Goal: Task Accomplishment & Management: Manage account settings

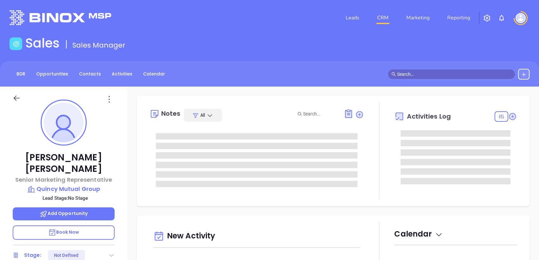
type input "[DATE]"
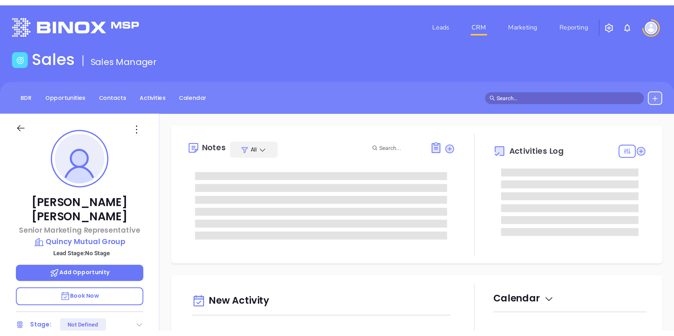
scroll to position [185, 0]
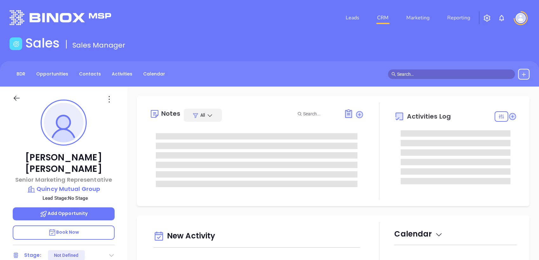
type input "[PERSON_NAME]"
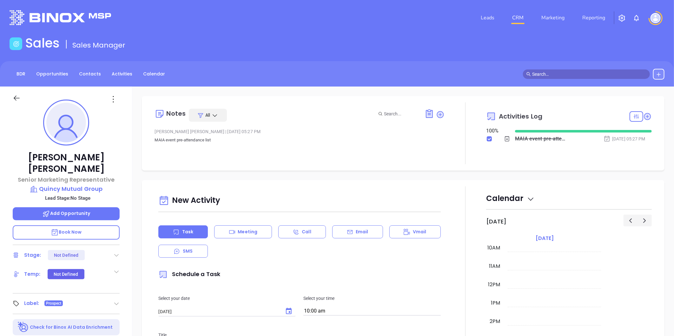
scroll to position [184, 0]
click at [93, 185] on p "Quincy Mutual Group" at bounding box center [66, 189] width 107 height 9
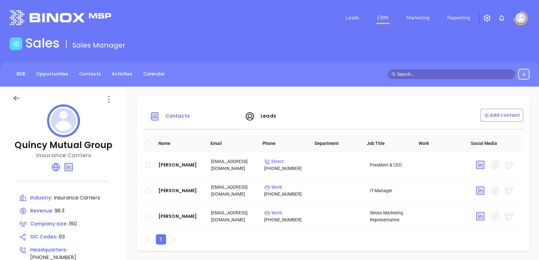
click at [268, 117] on span "Leads" at bounding box center [268, 116] width 16 height 7
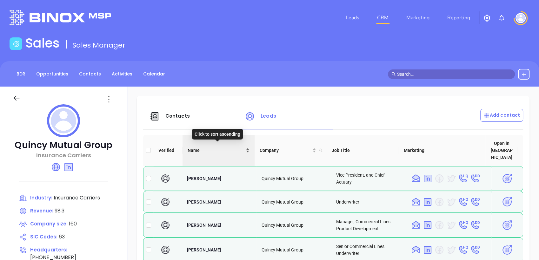
click at [246, 147] on div "Name" at bounding box center [218, 150] width 62 height 7
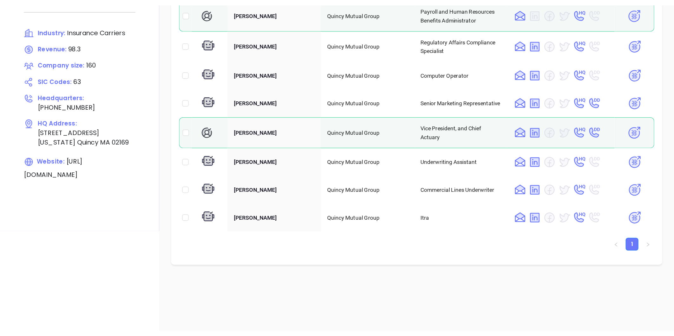
scroll to position [176, 0]
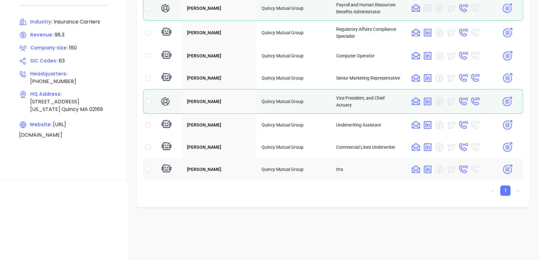
click at [501, 164] on img at bounding box center [506, 169] width 11 height 11
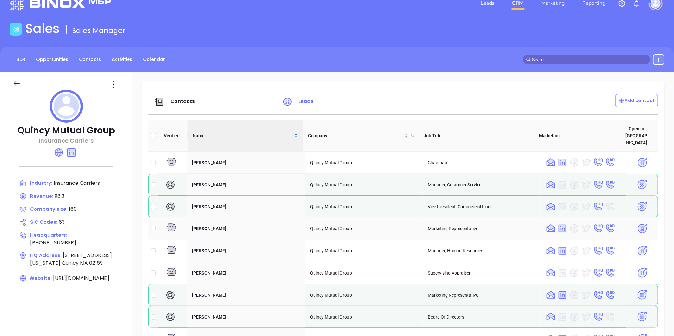
scroll to position [0, 0]
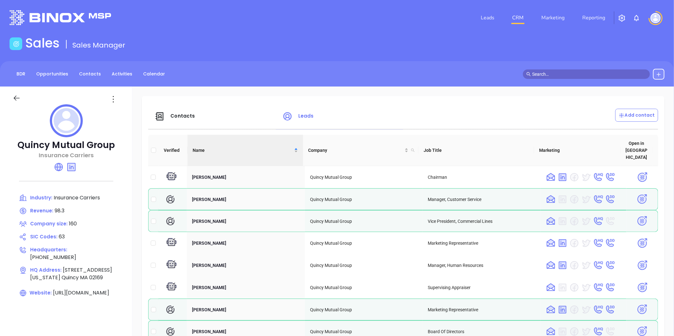
click at [178, 112] on span "Contacts" at bounding box center [174, 115] width 40 height 7
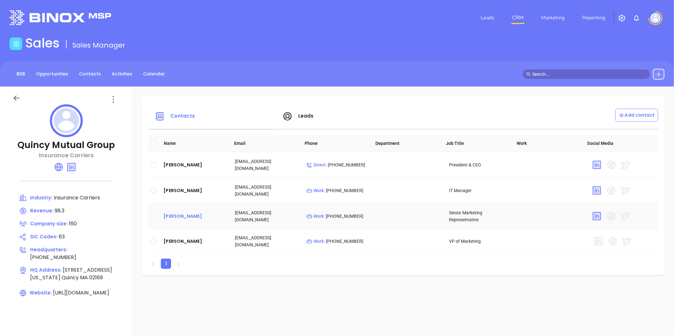
click at [184, 216] on div "Tim Burgess" at bounding box center [193, 216] width 61 height 8
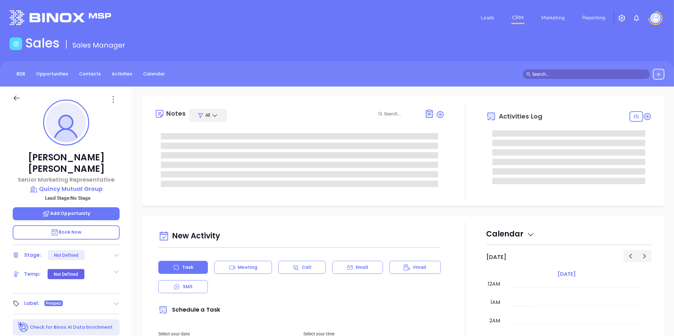
type input "[DATE]"
type input "[PERSON_NAME]"
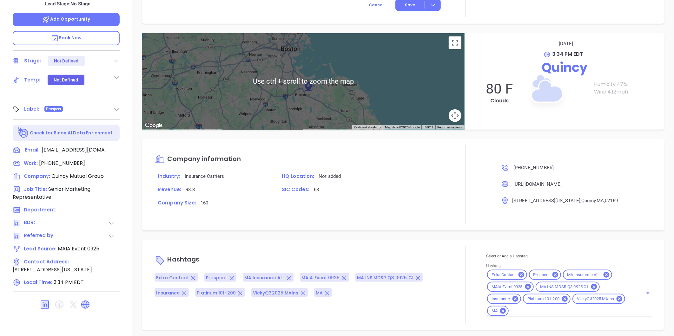
scroll to position [330, 0]
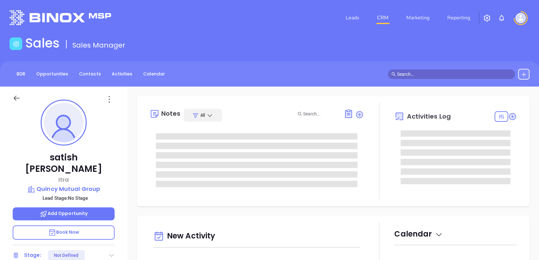
type input "[DATE]"
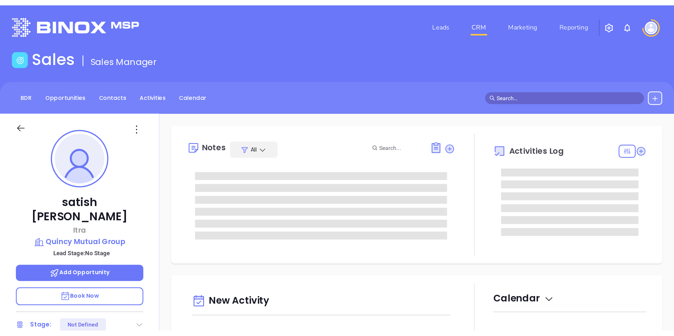
scroll to position [185, 0]
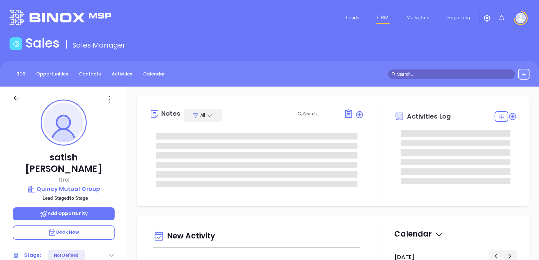
type input "[PERSON_NAME]"
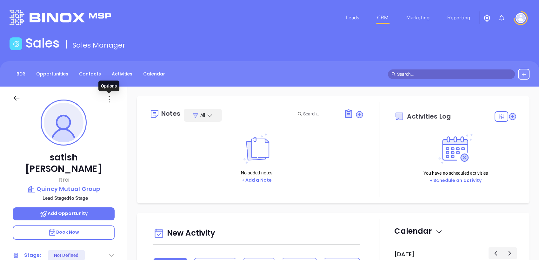
click at [109, 98] on icon at bounding box center [109, 99] width 10 height 10
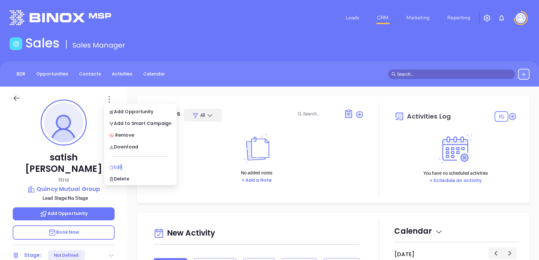
click at [122, 166] on div "Edit" at bounding box center [140, 167] width 62 height 7
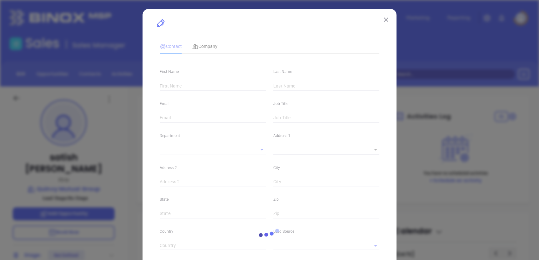
type input "satish"
type input "patel"
type input "spatel@quincymutual.com"
type input "Itra"
type textarea "[STREET_ADDRESS][US_STATE]"
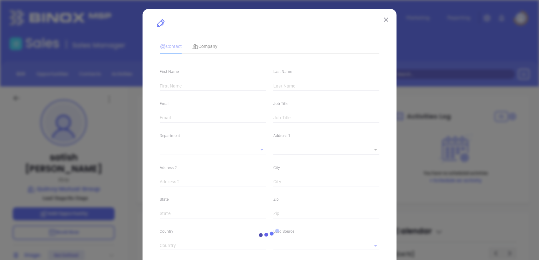
type input "1"
type input "Quincy"
type input "MA"
type input "02169"
type input "linkedin.com/in/satish-patel-95590b32"
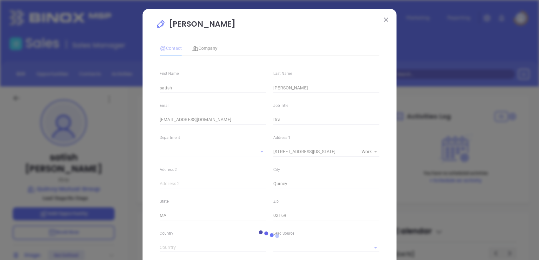
type input "(617) 770-5100"
type input "1"
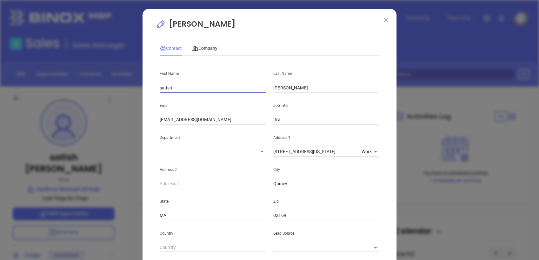
drag, startPoint x: 181, startPoint y: 89, endPoint x: 82, endPoint y: 97, distance: 98.6
click at [73, 105] on div "satish patel Contact Company First Name satish Last Name patel Email spatel@qui…" at bounding box center [269, 130] width 539 height 260
type input "Greg"
click at [235, 97] on div "First Name Greg Last Name Stipkovick Email spatel@quincymutual.com Job Title It…" at bounding box center [269, 236] width 219 height 351
type input "Stipkovick"
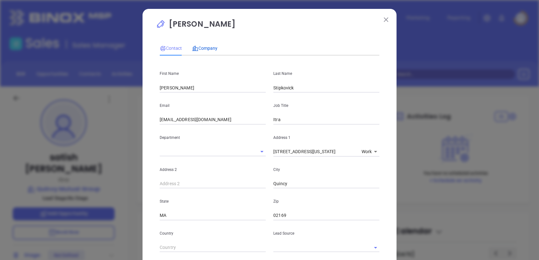
click at [208, 46] on span "Company" at bounding box center [204, 48] width 25 height 5
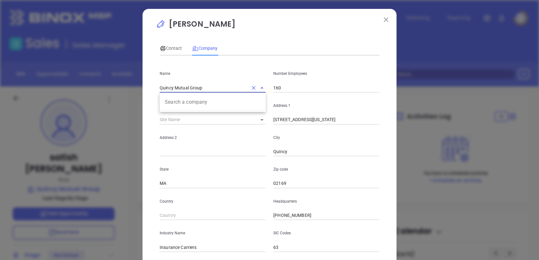
drag, startPoint x: 189, startPoint y: 88, endPoint x: 140, endPoint y: 83, distance: 49.1
click at [142, 83] on div "satish patel Contact Company First Name Greg Last Name Stipkovick Email spatel@…" at bounding box center [269, 182] width 254 height 346
click at [171, 44] on div "Contact" at bounding box center [171, 48] width 22 height 15
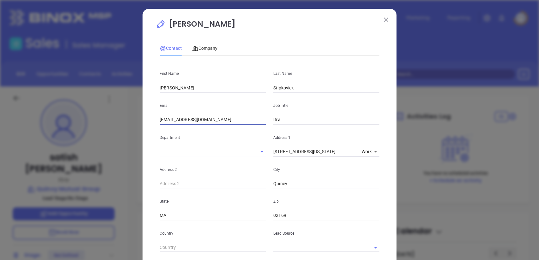
drag, startPoint x: 159, startPoint y: 121, endPoint x: 121, endPoint y: 123, distance: 38.1
click at [121, 123] on div "satish patel Contact Company First Name Greg Last Name Stipkovick Email spatel@…" at bounding box center [269, 130] width 539 height 260
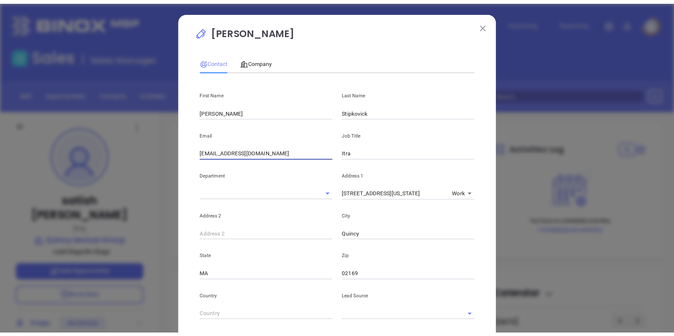
scroll to position [184, 0]
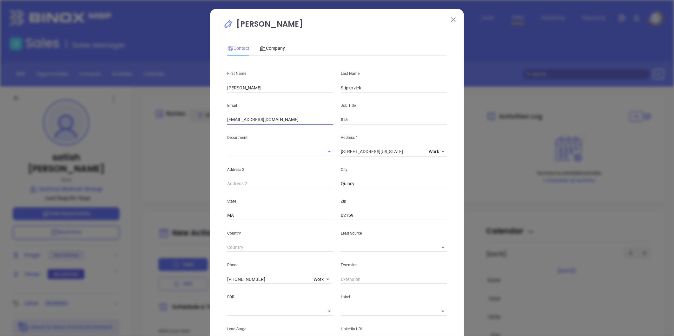
type input "GStipkovich@quincymutual.com"
drag, startPoint x: 338, startPoint y: 120, endPoint x: 330, endPoint y: 119, distance: 7.4
click at [330, 119] on div "Email GStipkovich@quincymutual.com Job Title Itra" at bounding box center [336, 109] width 227 height 32
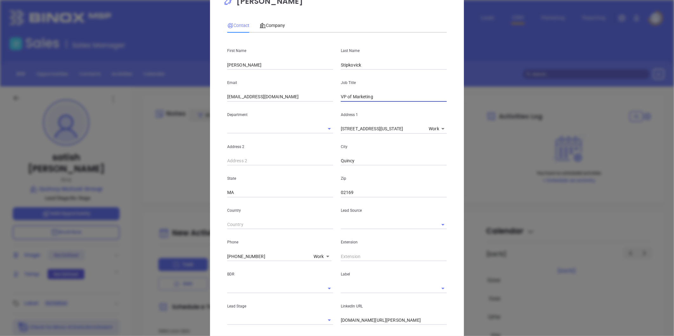
scroll to position [35, 0]
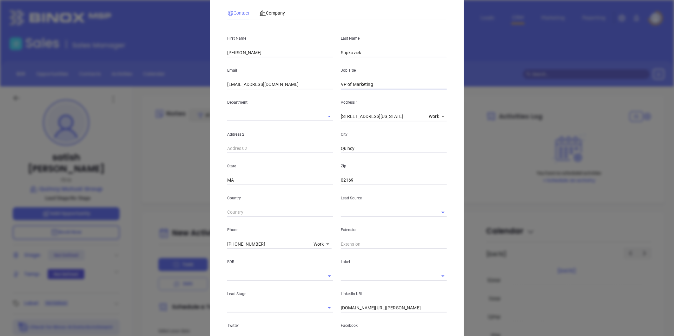
type input "VP of Marketing"
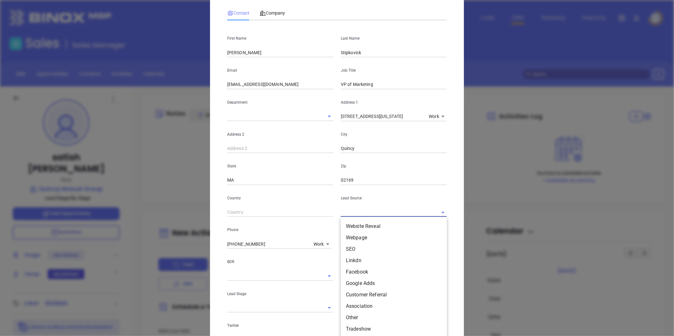
drag, startPoint x: 354, startPoint y: 210, endPoint x: 357, endPoint y: 216, distance: 6.7
click at [354, 210] on input "text" at bounding box center [385, 212] width 88 height 9
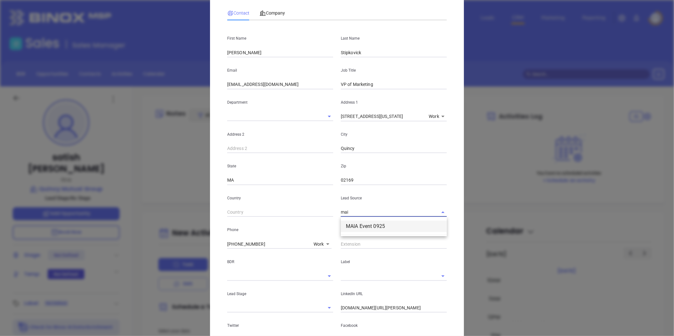
drag, startPoint x: 358, startPoint y: 227, endPoint x: 347, endPoint y: 224, distance: 10.9
click at [356, 227] on li "MAIA Event 0925" at bounding box center [394, 226] width 106 height 11
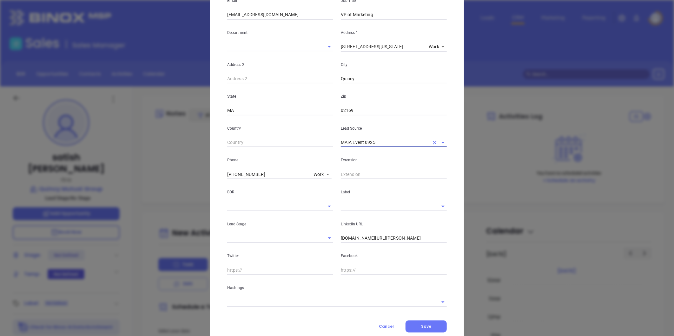
scroll to position [106, 0]
type input "MAIA Event 0925"
click at [277, 260] on div "Hashtags" at bounding box center [336, 290] width 227 height 32
click at [267, 260] on div "Hashtags" at bounding box center [336, 290] width 227 height 32
click at [260, 260] on input "text" at bounding box center [328, 301] width 202 height 9
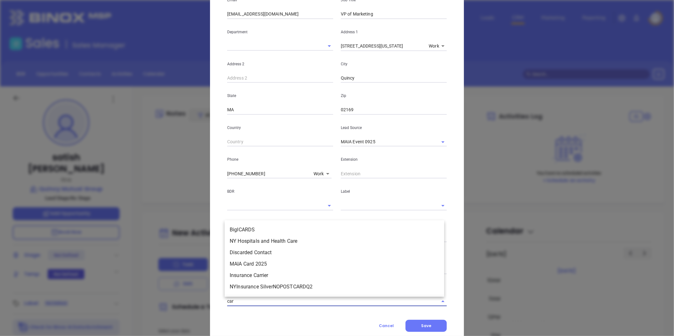
type input "card"
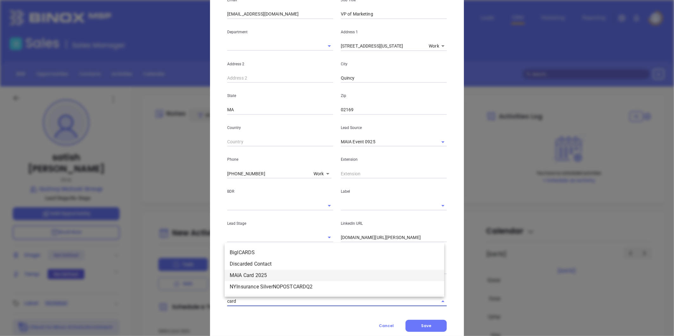
click at [256, 260] on li "MAIA Card 2025" at bounding box center [334, 275] width 219 height 11
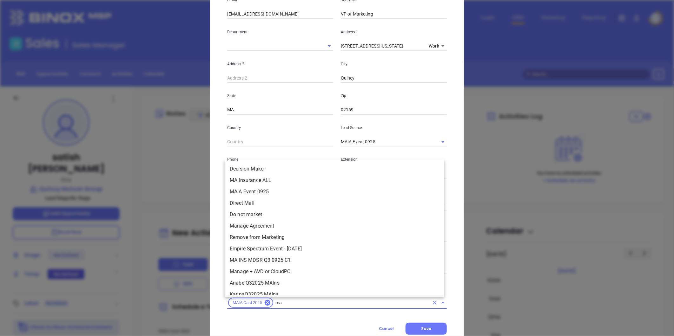
scroll to position [0, 0]
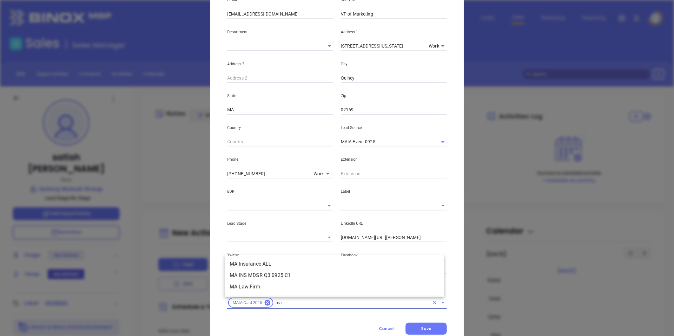
type input "ma"
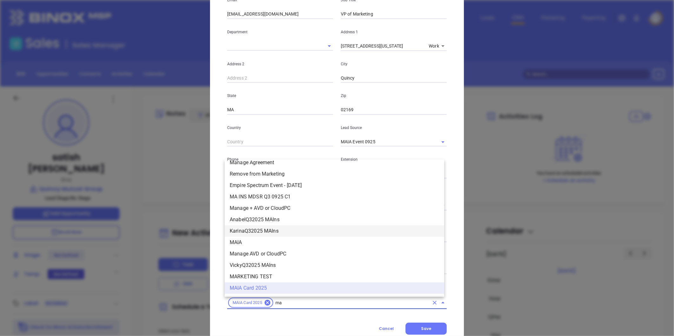
scroll to position [169, 0]
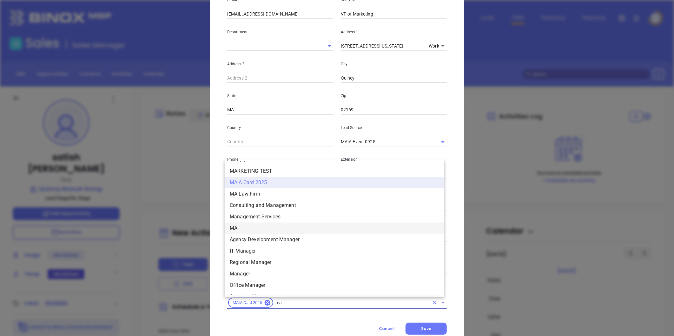
click at [248, 225] on li "MA" at bounding box center [334, 228] width 219 height 11
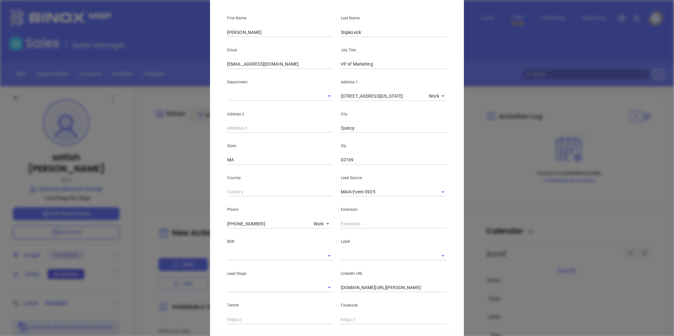
scroll to position [126, 0]
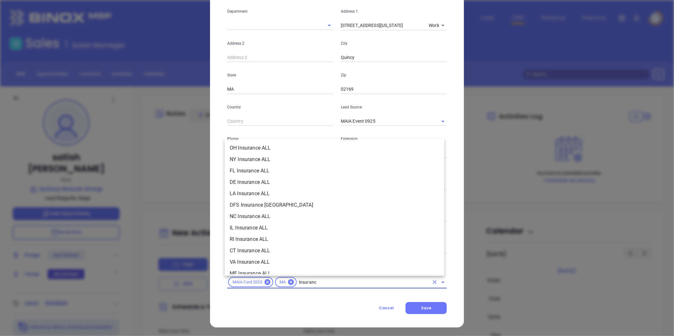
type input "insurance"
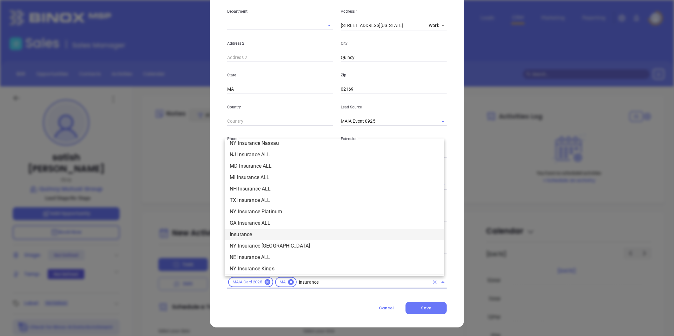
click at [259, 234] on li "Insurance" at bounding box center [334, 234] width 219 height 11
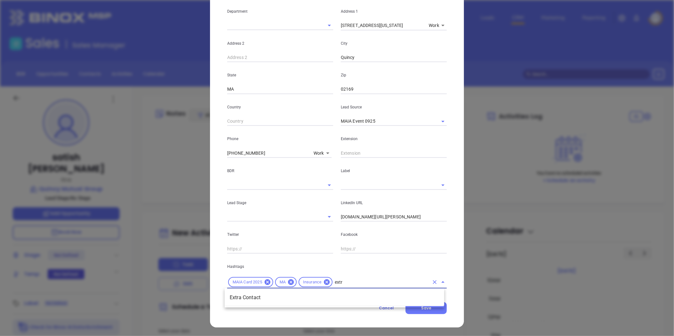
type input "extra"
click at [255, 260] on li "Extra Contact" at bounding box center [334, 297] width 219 height 11
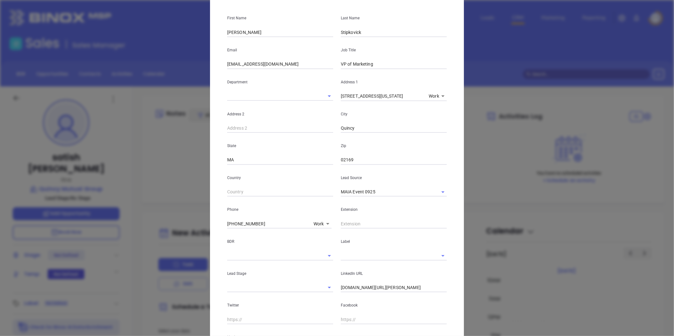
scroll to position [0, 0]
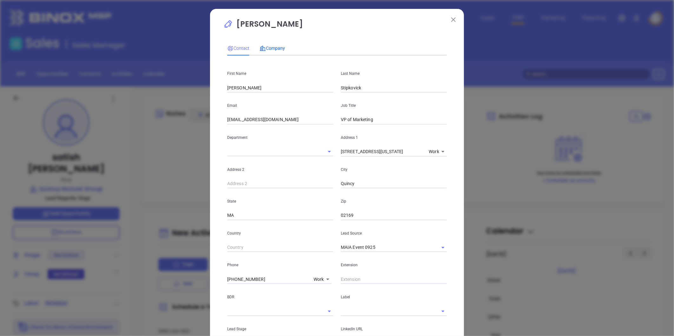
drag, startPoint x: 271, startPoint y: 43, endPoint x: 273, endPoint y: 48, distance: 5.0
click at [271, 44] on div "Company" at bounding box center [271, 48] width 25 height 15
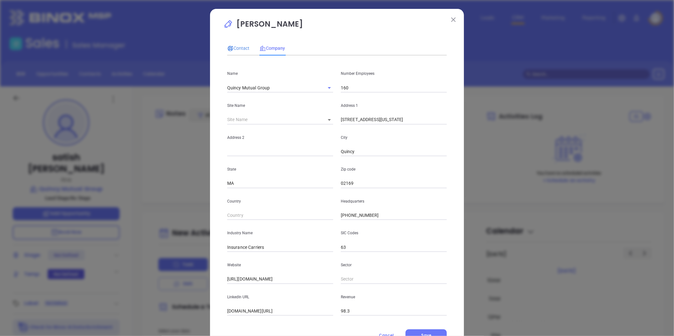
drag, startPoint x: 238, startPoint y: 45, endPoint x: 354, endPoint y: 300, distance: 280.2
click at [243, 51] on span "Contact" at bounding box center [238, 48] width 22 height 5
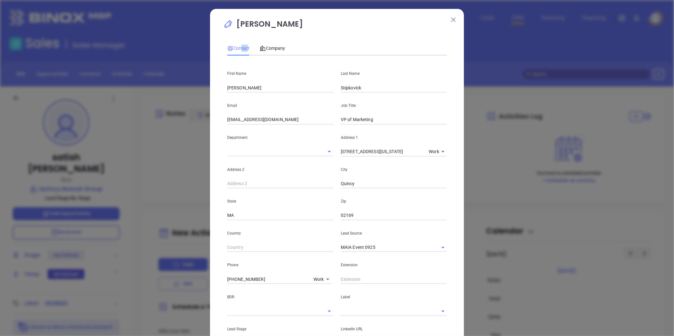
scroll to position [126, 0]
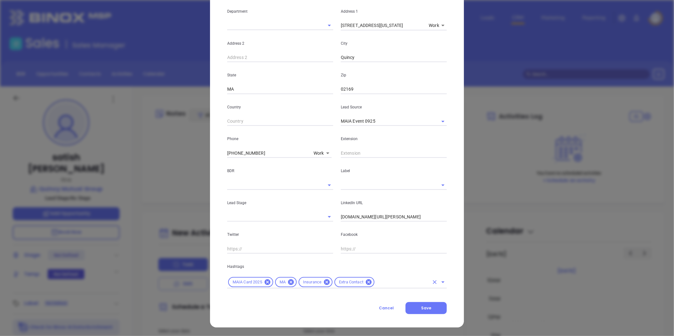
drag, startPoint x: 374, startPoint y: 280, endPoint x: 383, endPoint y: 283, distance: 9.0
click at [375, 260] on input "text" at bounding box center [402, 282] width 54 height 8
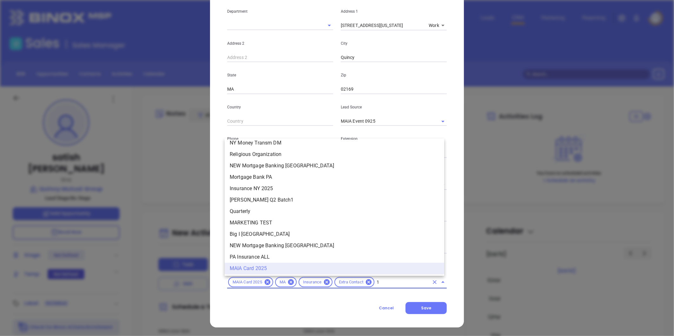
scroll to position [0, 0]
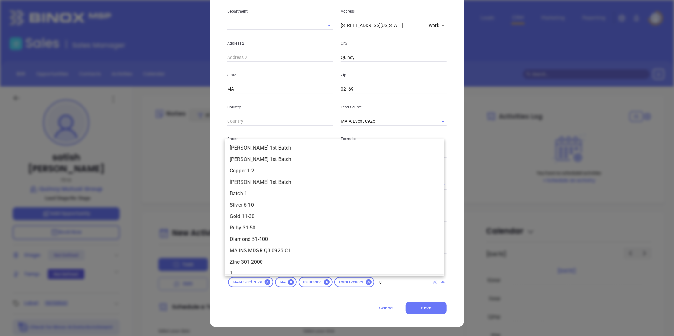
type input "101"
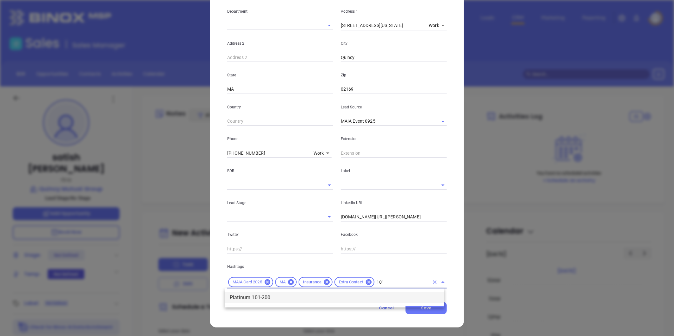
click at [283, 260] on li "Platinum 101-200" at bounding box center [334, 297] width 219 height 11
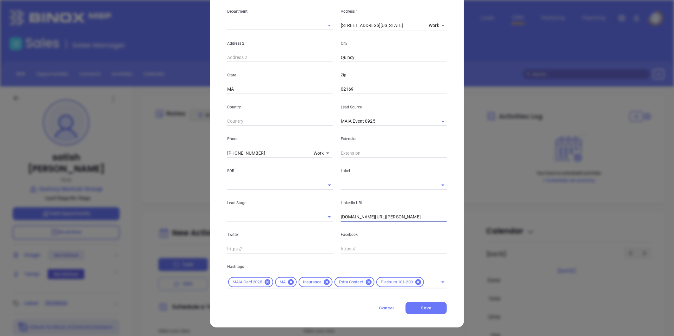
drag, startPoint x: 403, startPoint y: 216, endPoint x: 332, endPoint y: 212, distance: 71.8
click at [296, 204] on div "Lead Stage LinkedIn URL linkedin.com/in/satish-patel-95590b32" at bounding box center [336, 206] width 227 height 32
click at [424, 260] on span "Save" at bounding box center [426, 307] width 10 height 5
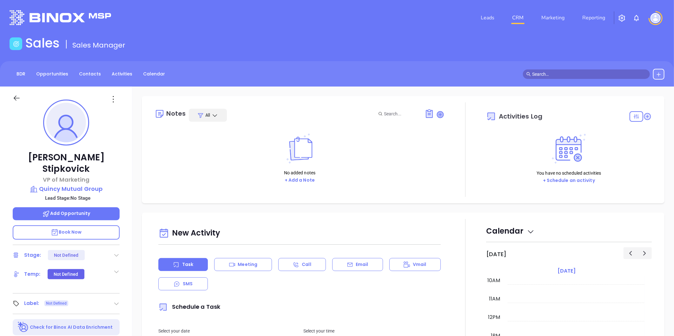
drag, startPoint x: 435, startPoint y: 113, endPoint x: 403, endPoint y: 116, distance: 31.9
click at [437, 113] on icon at bounding box center [440, 114] width 6 height 6
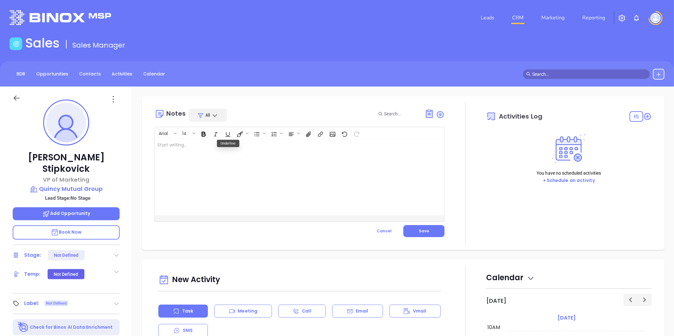
click at [198, 144] on div at bounding box center [289, 177] width 269 height 76
click at [196, 153] on p "MAIA Event 092025 - CARD Megan's note:" at bounding box center [289, 148] width 264 height 13
click at [426, 230] on span "Save" at bounding box center [424, 230] width 10 height 5
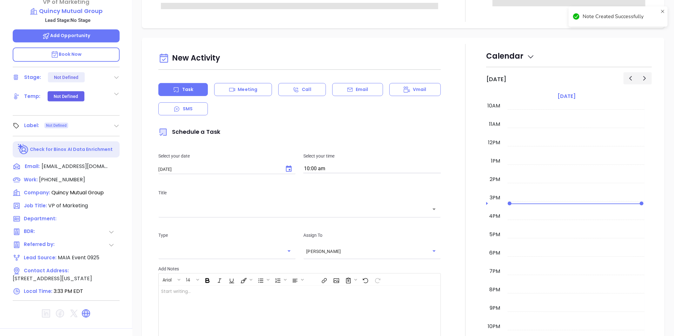
scroll to position [194, 0]
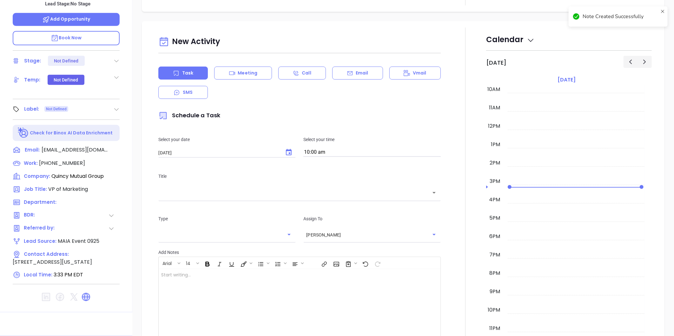
click at [118, 106] on icon at bounding box center [116, 109] width 6 height 6
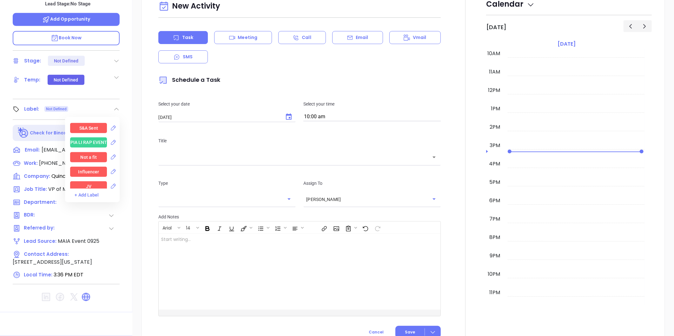
scroll to position [987, 0]
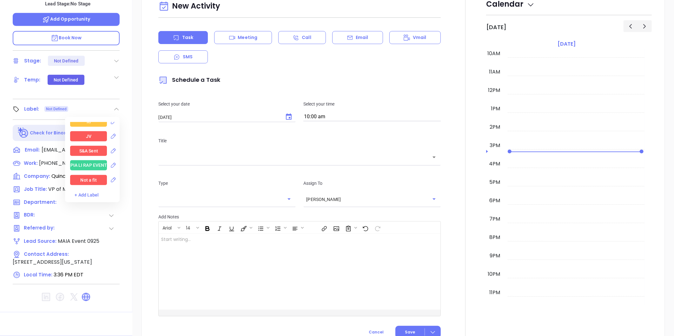
click at [96, 131] on div "JV" at bounding box center [88, 136] width 37 height 10
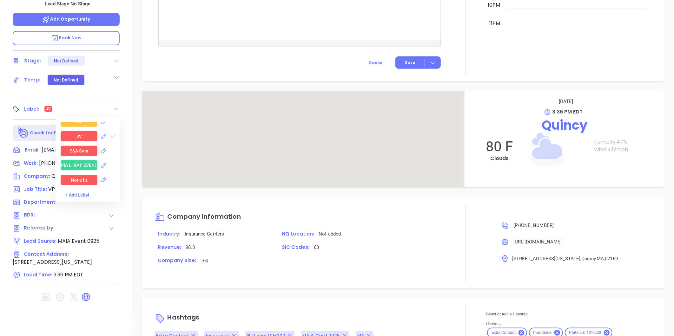
scroll to position [342, 0]
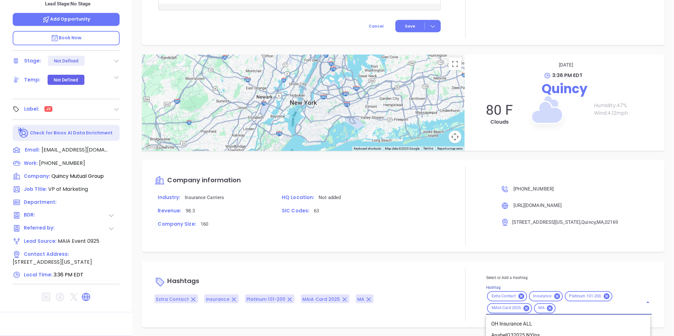
click at [538, 260] on input "Hashtag" at bounding box center [594, 308] width 77 height 8
type input "JV"
click at [528, 260] on li "JV" at bounding box center [568, 324] width 164 height 11
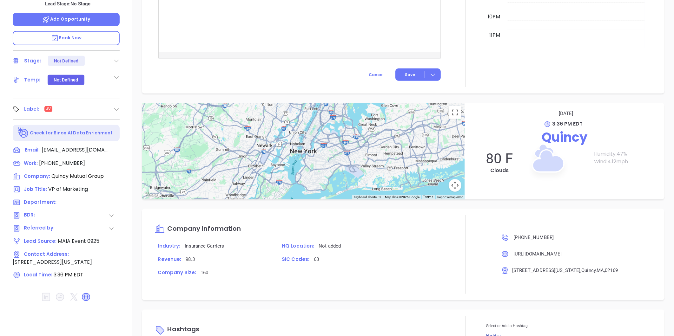
scroll to position [306, 0]
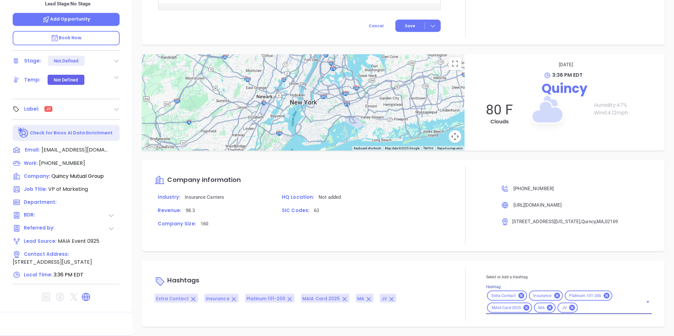
click at [538, 260] on input "Hashtag" at bounding box center [606, 308] width 55 height 8
type input "D"
type input "d"
type input "D"
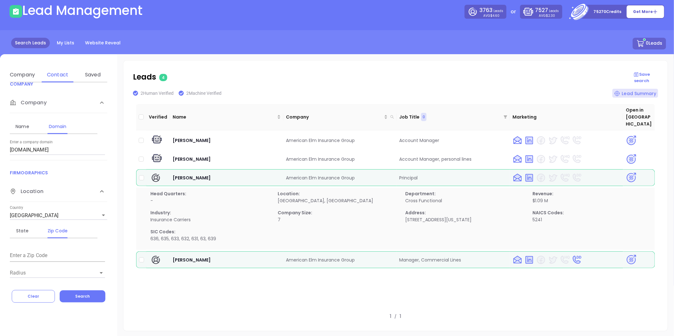
scroll to position [106, 0]
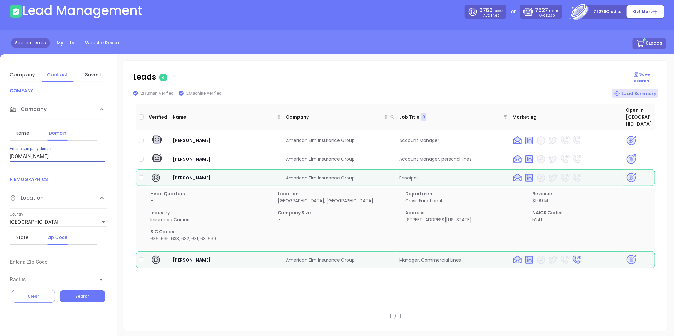
drag, startPoint x: 59, startPoint y: 157, endPoint x: -72, endPoint y: 161, distance: 131.4
click at [0, 161] on html "Leads CRM Marketing Reporting Financial Leads Leads Lead Management 3763 Leads …" at bounding box center [337, 135] width 674 height 336
paste input "[DOMAIN_NAME]"
type input "[DOMAIN_NAME]"
click at [78, 296] on span "Search" at bounding box center [82, 296] width 15 height 5
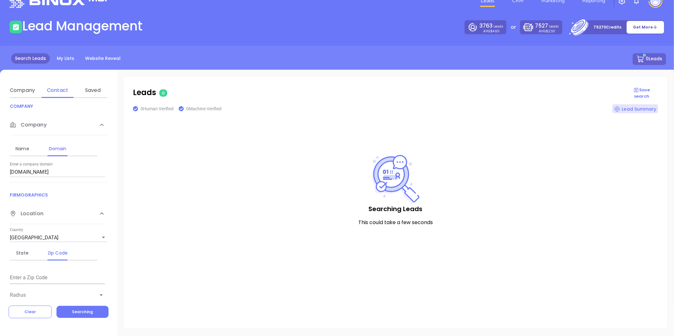
scroll to position [17, 0]
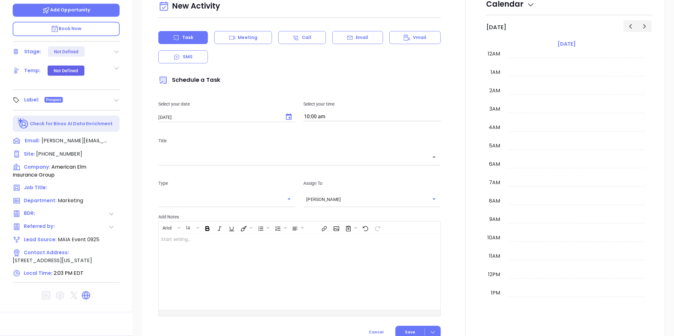
scroll to position [184, 0]
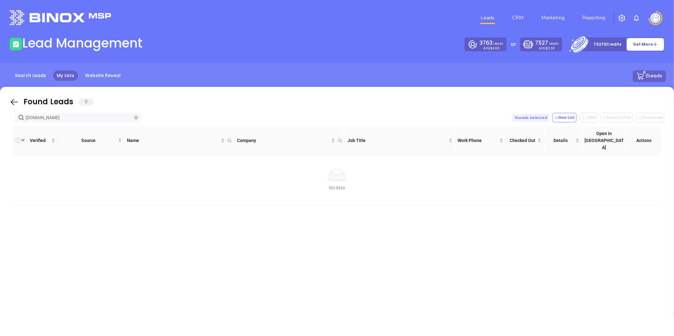
drag, startPoint x: 75, startPoint y: 117, endPoint x: -157, endPoint y: 132, distance: 233.0
click at [0, 132] on html "Leads CRM Marketing Reporting Financial Leads Leads Lead Management 3763 Leads …" at bounding box center [337, 168] width 674 height 336
type input "vasquezinsurance.net"
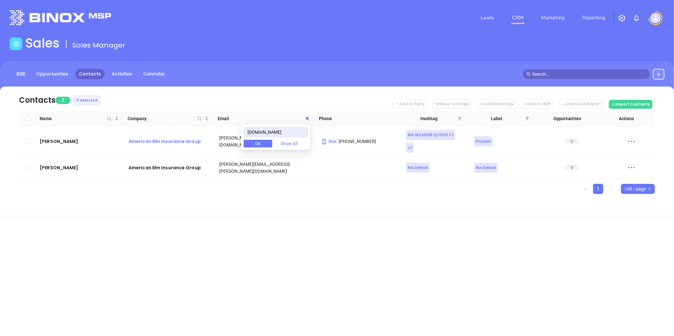
drag, startPoint x: 292, startPoint y: 132, endPoint x: 204, endPoint y: 136, distance: 88.3
click at [204, 136] on body "Leads CRM Marketing Reporting Financial Leads Leads Sales Sales Manager BDR Opp…" at bounding box center [337, 168] width 674 height 336
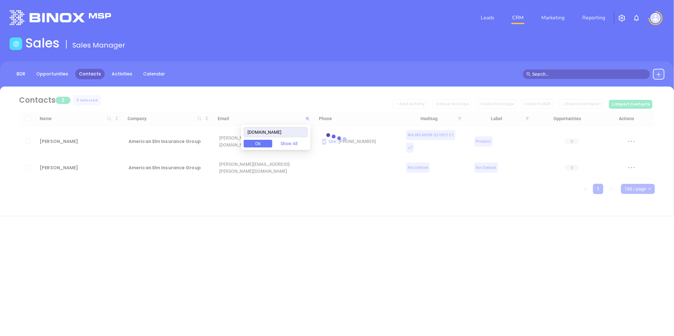
type input "[DOMAIN_NAME]"
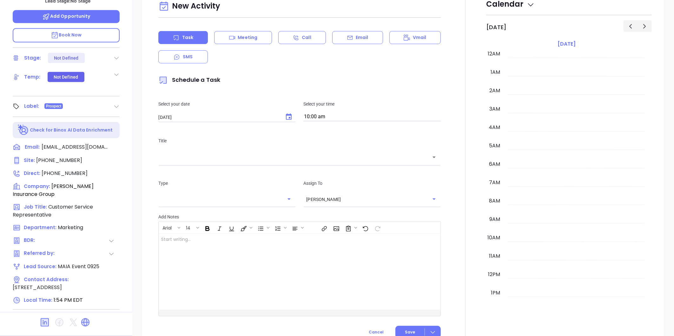
scroll to position [184, 0]
